Goal: Information Seeking & Learning: Compare options

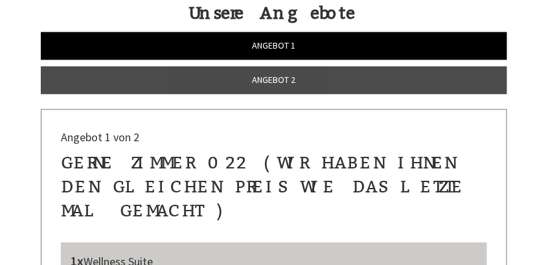
scroll to position [481, 0]
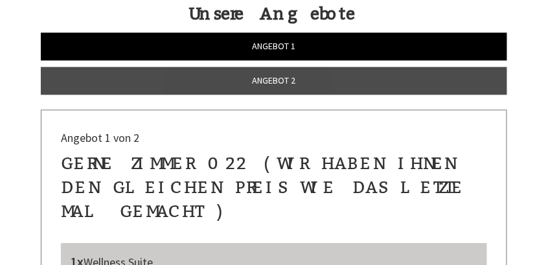
click at [280, 86] on span "Angebot 2" at bounding box center [274, 81] width 43 height 12
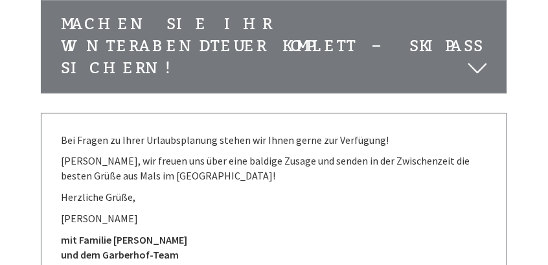
scroll to position [3128, 0]
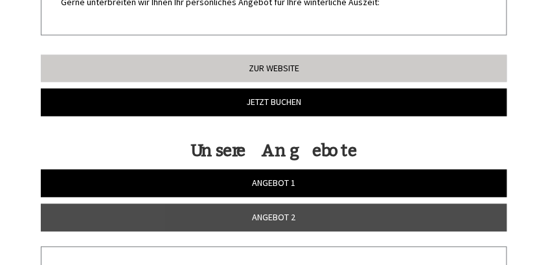
scroll to position [370, 0]
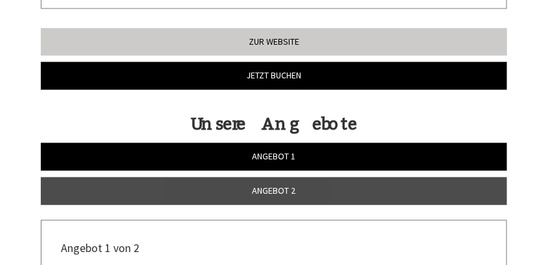
click at [314, 171] on link "Angebot 1" at bounding box center [274, 157] width 467 height 28
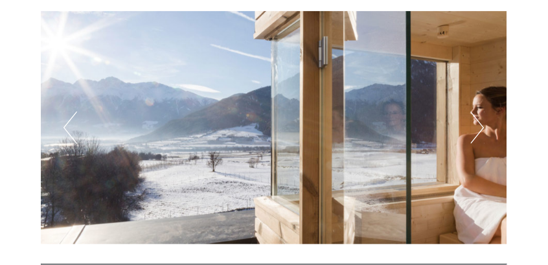
scroll to position [1794, 0]
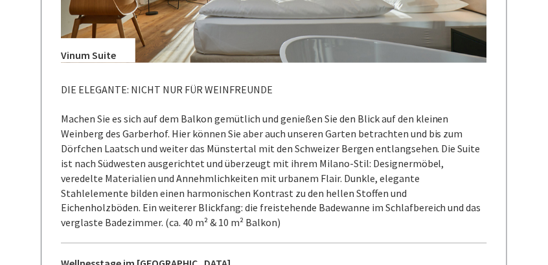
scroll to position [1926, 0]
